Goal: Navigation & Orientation: Find specific page/section

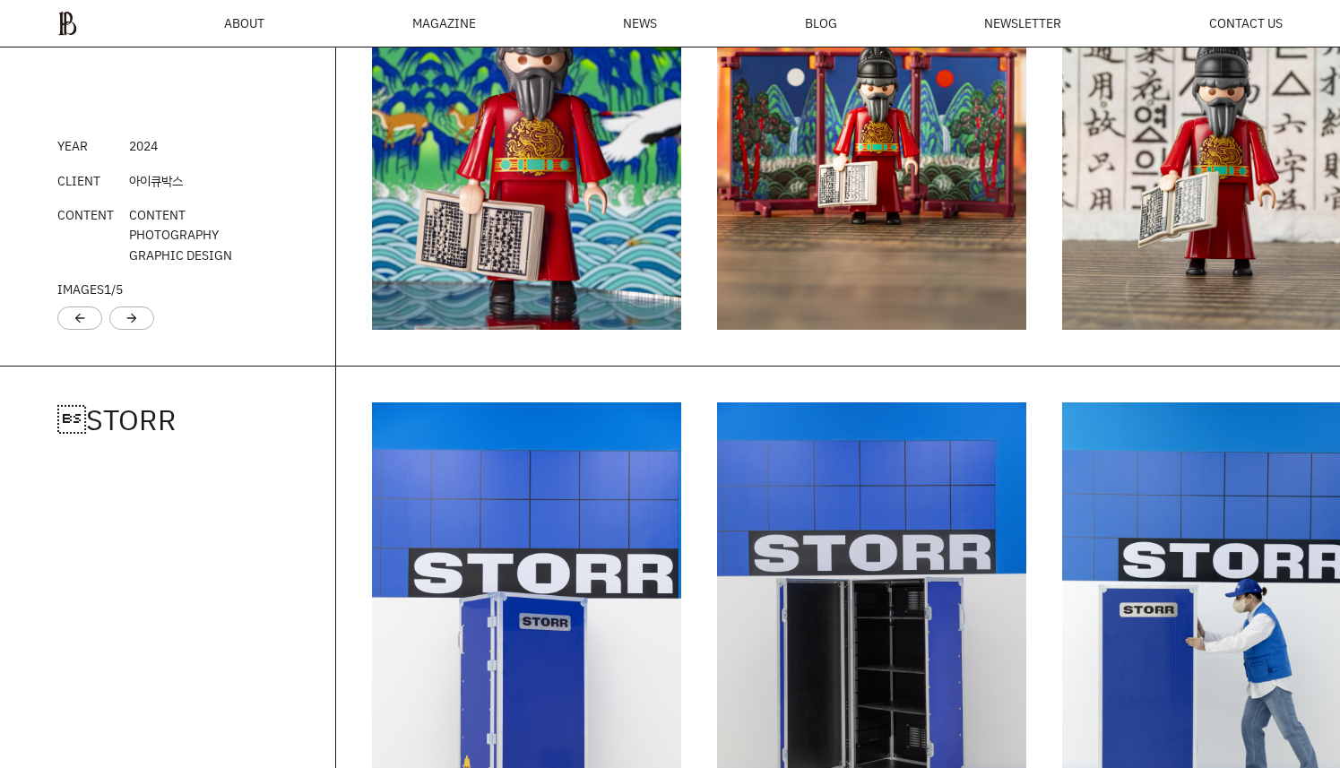
scroll to position [2426, 0]
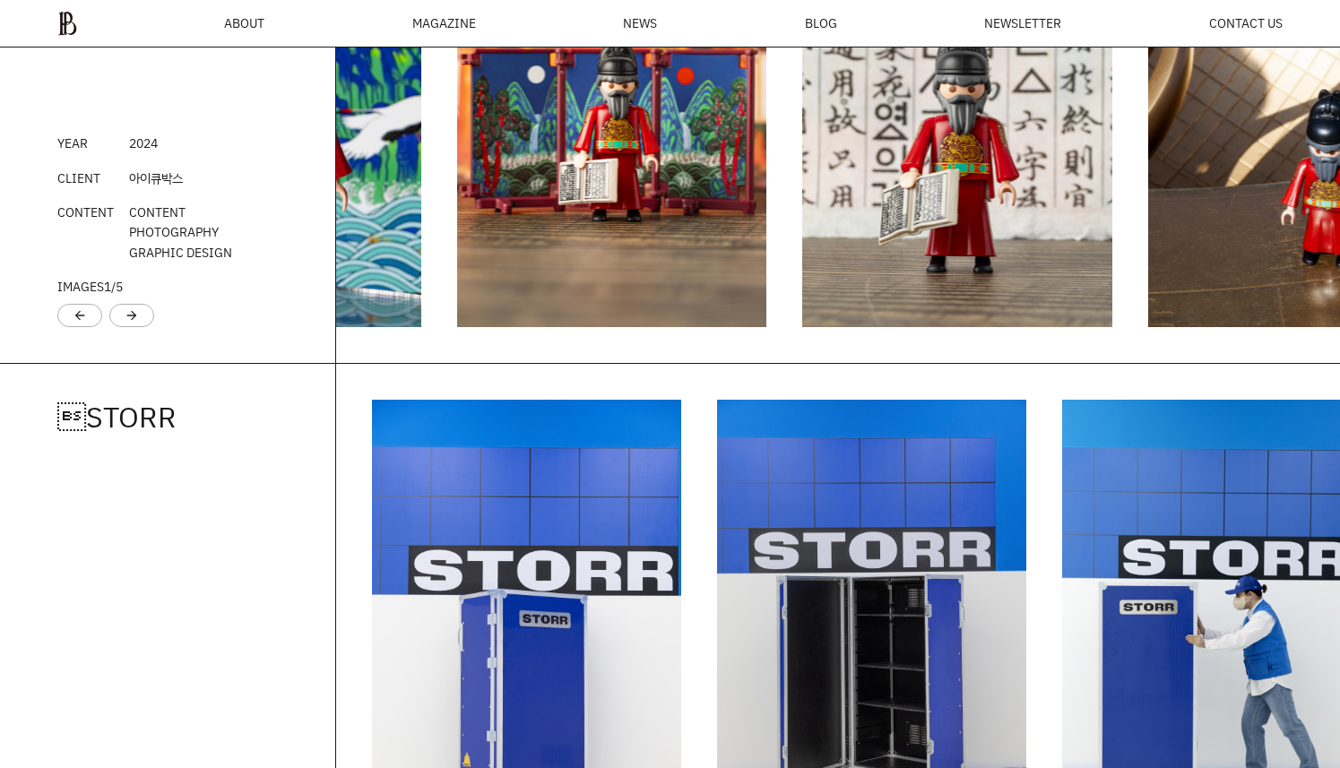
click at [457, 327] on img "2 / 6" at bounding box center [611, 95] width 309 height 464
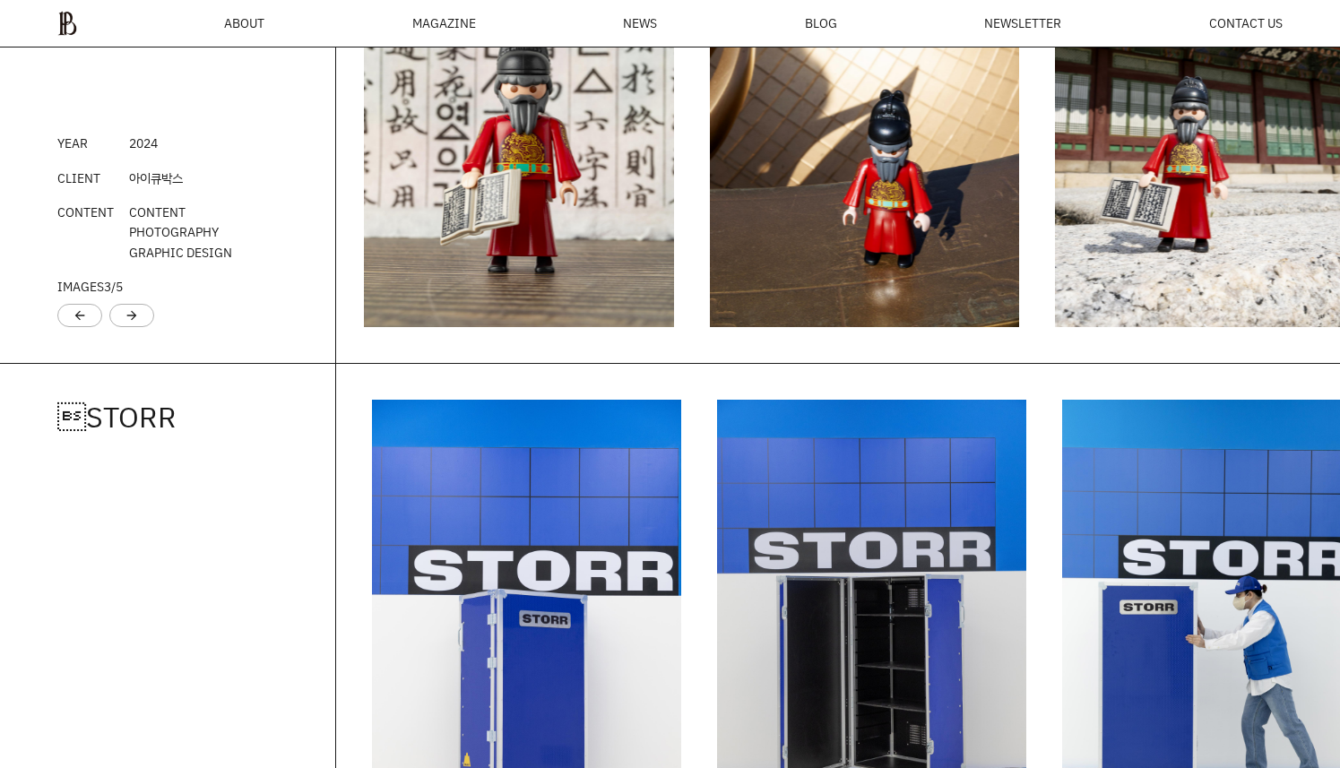
click at [265, 363] on div "플레이모빌 YEAR 202 4 CLIENT 아이큐박스 CONTENT CONTENT PHOTOGRAPHY GRAPHIC DESIGN IMAGES…" at bounding box center [670, 95] width 1340 height 536
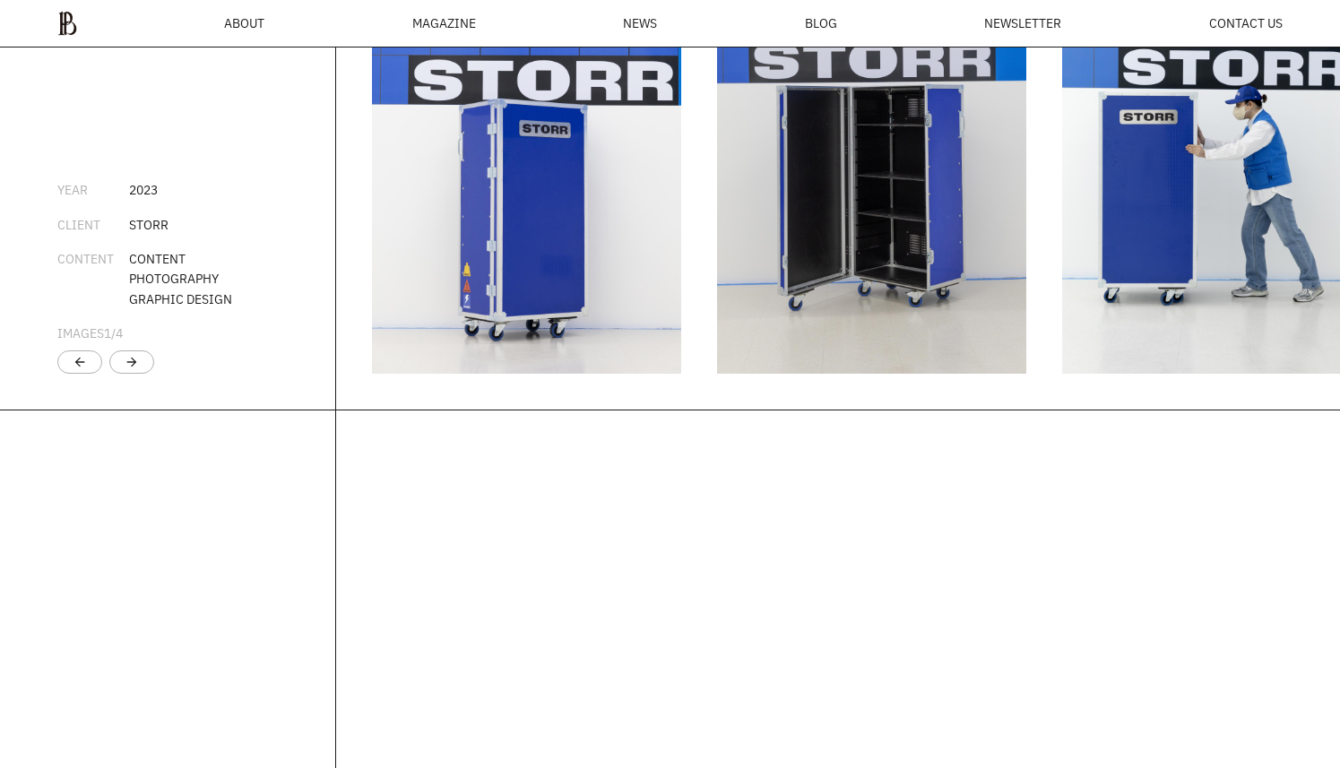
scroll to position [2928, 0]
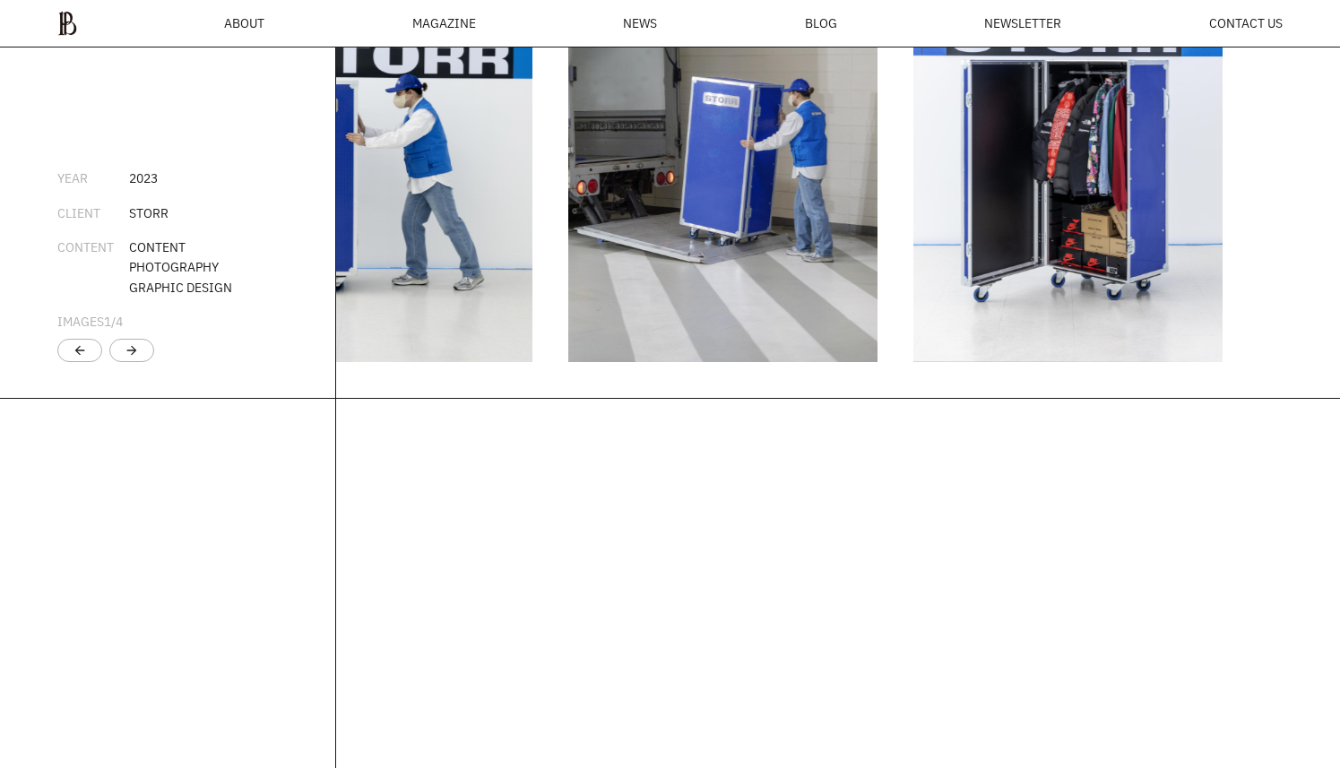
click at [343, 362] on img "3 / 5" at bounding box center [376, 130] width 309 height 464
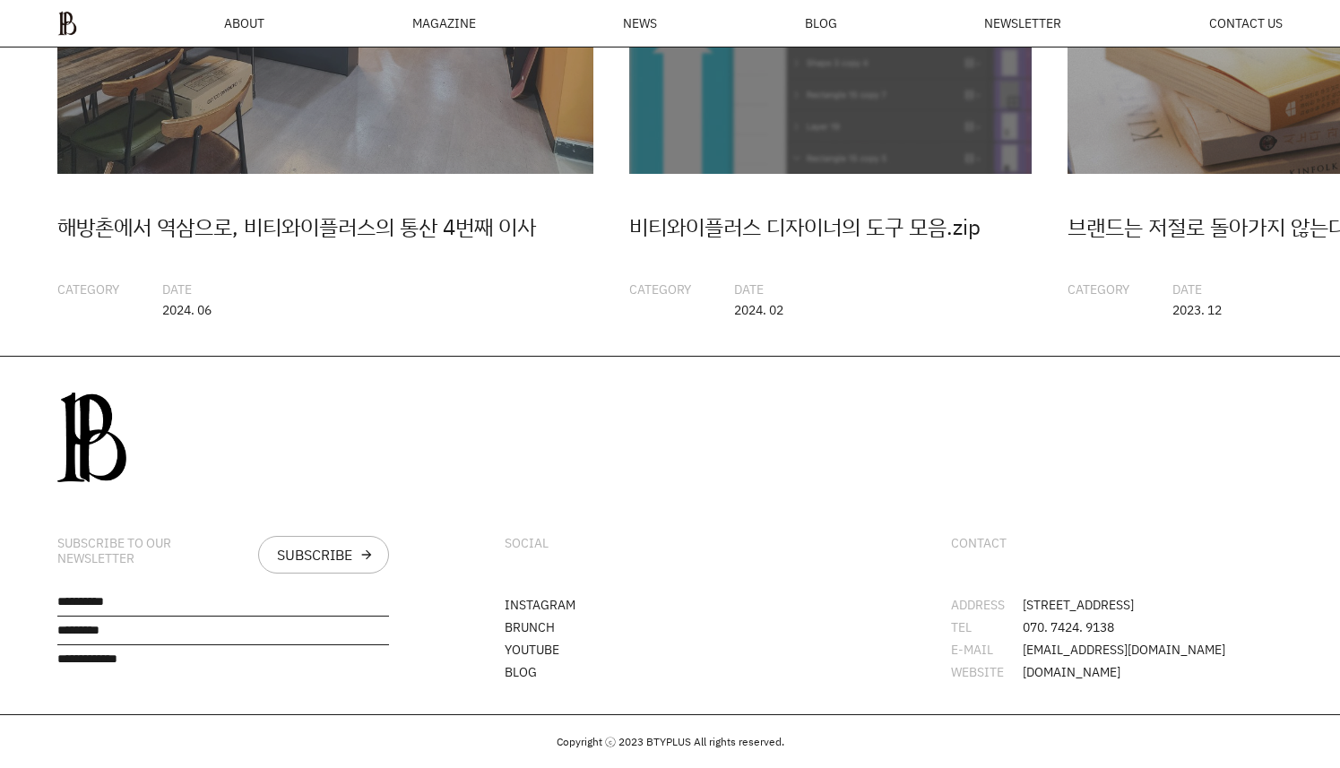
scroll to position [4491, 0]
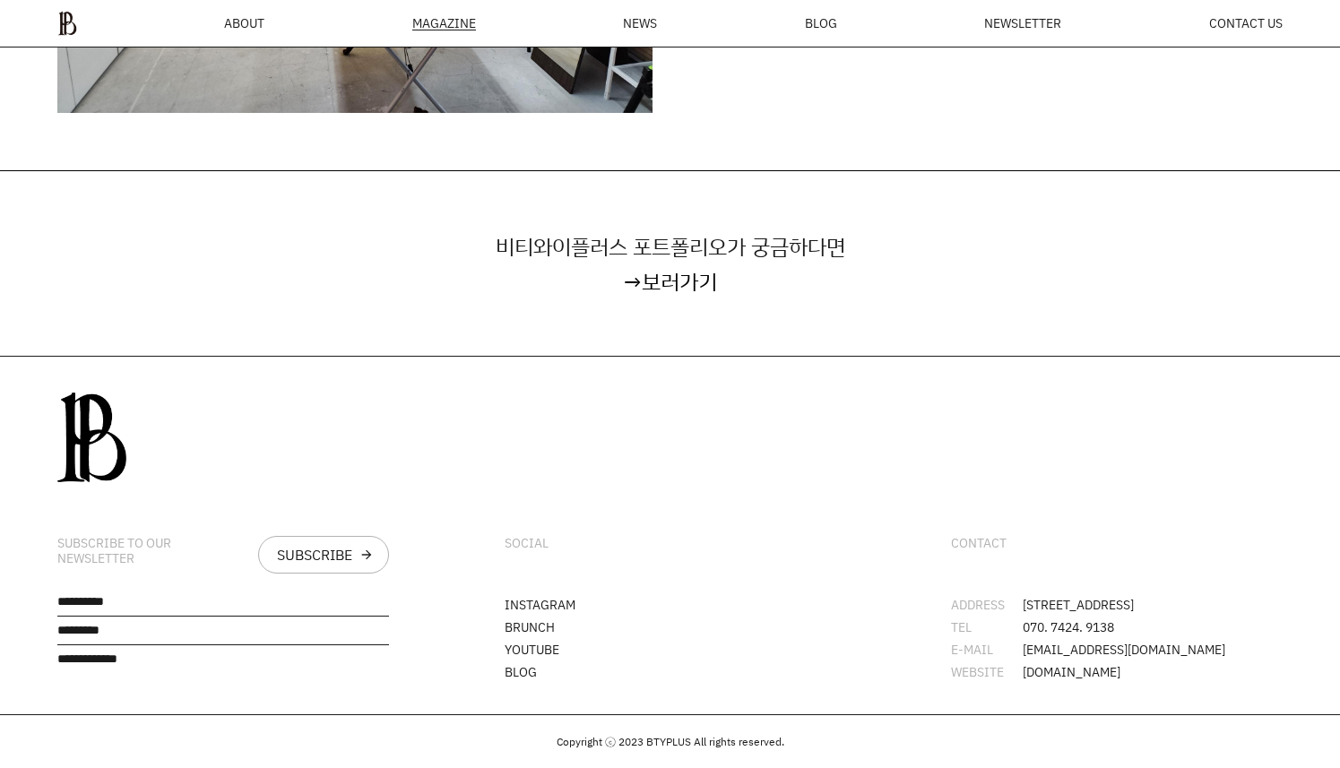
scroll to position [4763, 0]
click at [671, 286] on link "보러가기" at bounding box center [679, 281] width 75 height 29
